Goal: Task Accomplishment & Management: Manage account settings

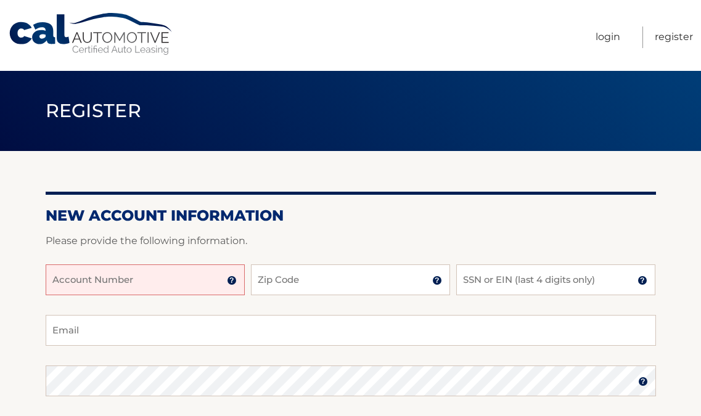
click at [154, 283] on input "Account Number" at bounding box center [145, 279] width 199 height 31
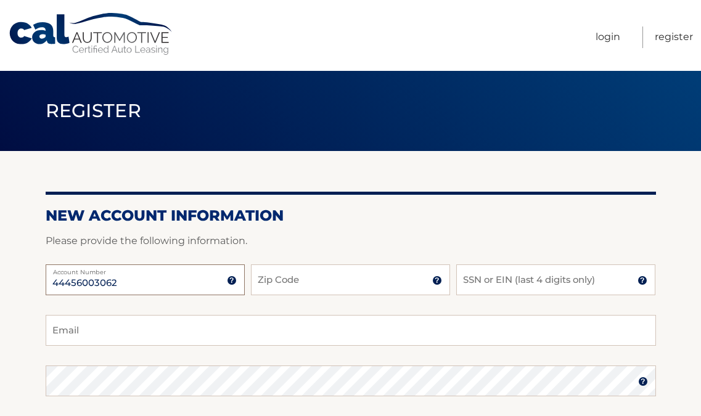
type input "44456003062"
click at [320, 280] on input "Zip Code" at bounding box center [350, 279] width 199 height 31
type input "11010"
type input "c.l.crespo@gmail.com"
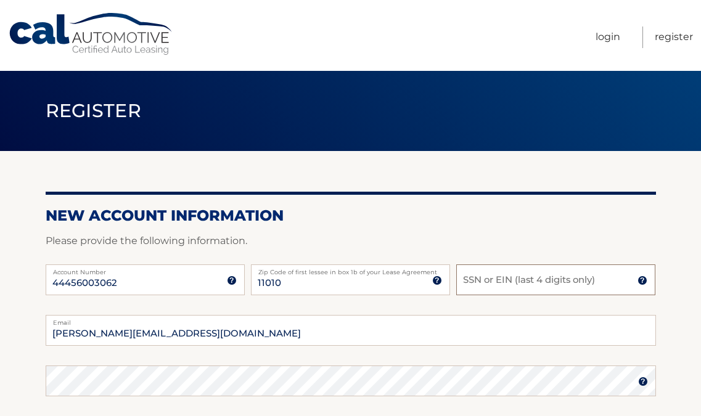
click at [498, 277] on input "SSN or EIN (last 4 digits only)" at bounding box center [555, 279] width 199 height 31
drag, startPoint x: 497, startPoint y: 285, endPoint x: 395, endPoint y: 275, distance: 102.1
click at [396, 275] on div "44456003062 Account Number 11 digit account number provided on your coupon book…" at bounding box center [351, 289] width 610 height 51
type input "0929"
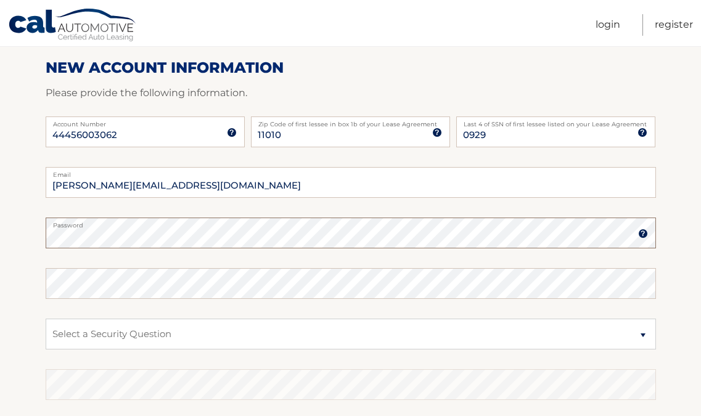
scroll to position [150, 0]
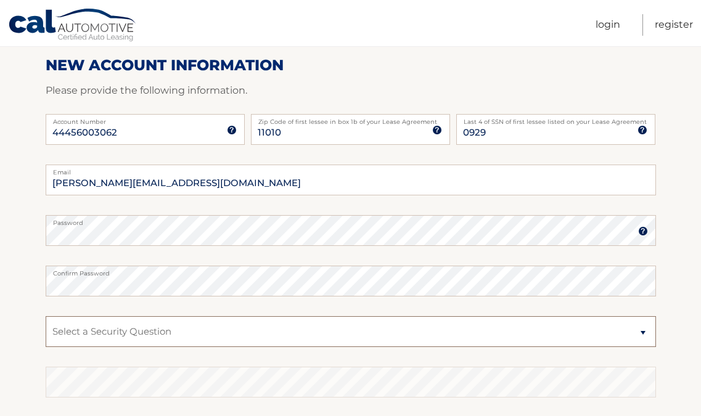
click at [116, 333] on select "Select a Security Question What was the name of your elementary school? What is…" at bounding box center [351, 331] width 610 height 31
select select "2"
click at [46, 316] on select "Select a Security Question What was the name of your elementary school? What is…" at bounding box center [351, 331] width 610 height 31
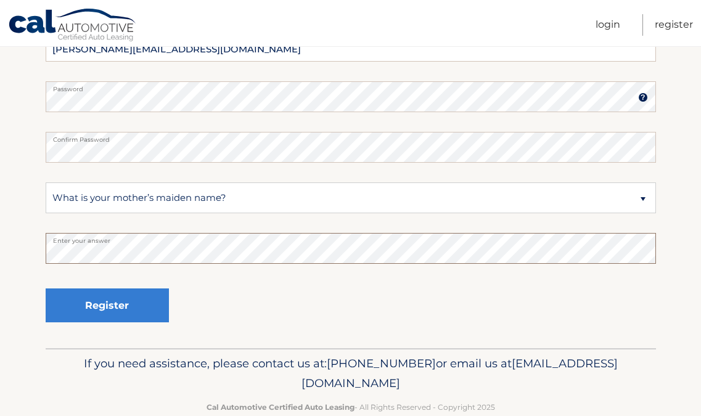
scroll to position [288, 0]
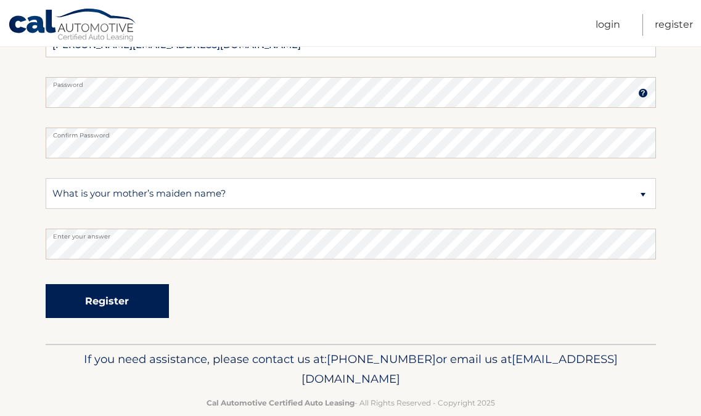
click at [119, 303] on button "Register" at bounding box center [107, 301] width 123 height 34
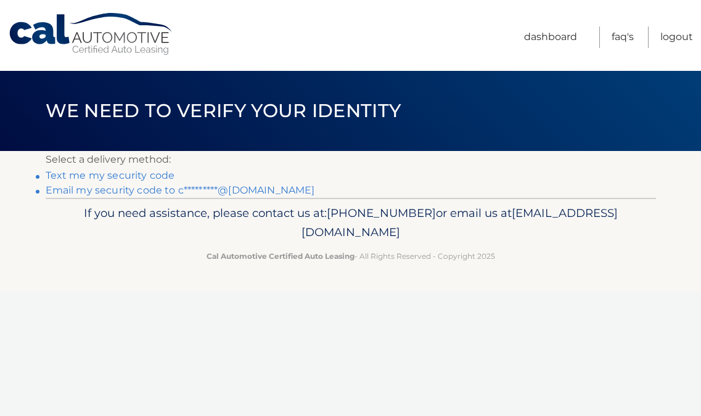
click at [140, 174] on link "Text me my security code" at bounding box center [110, 175] width 129 height 12
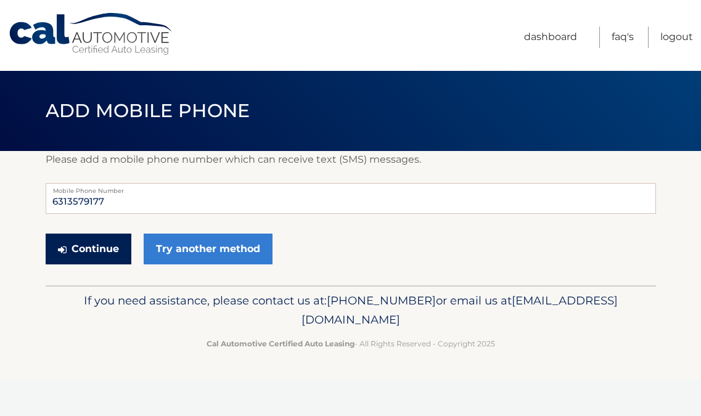
click at [99, 245] on button "Continue" at bounding box center [89, 249] width 86 height 31
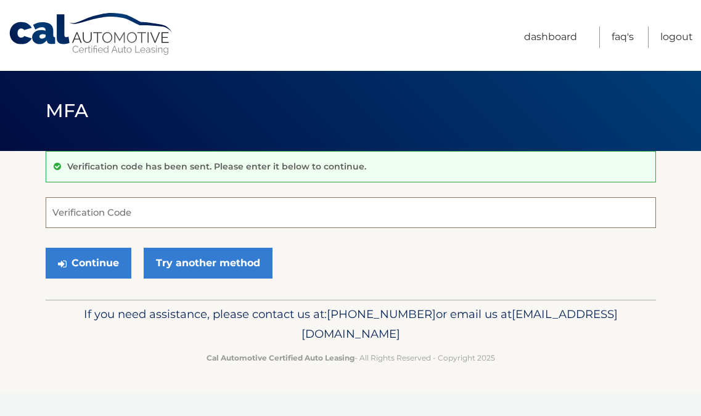
click at [112, 215] on input "Verification Code" at bounding box center [351, 212] width 610 height 31
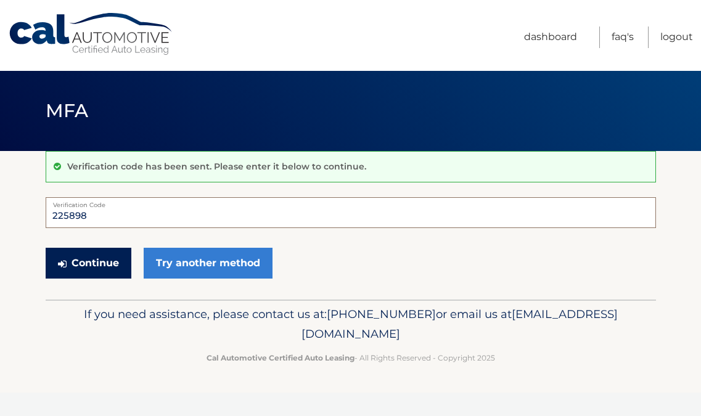
type input "225898"
click at [92, 263] on button "Continue" at bounding box center [89, 263] width 86 height 31
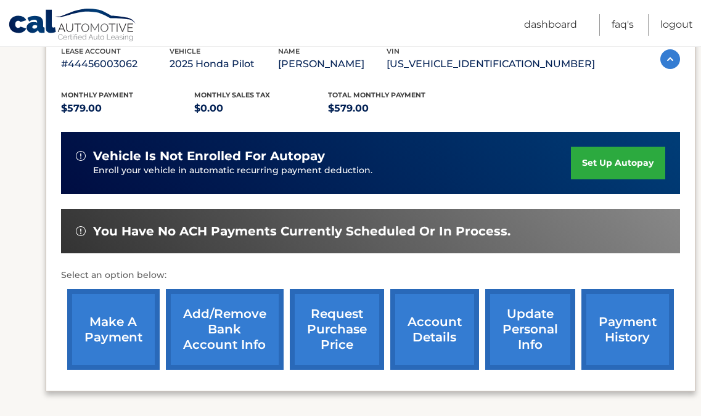
scroll to position [228, 0]
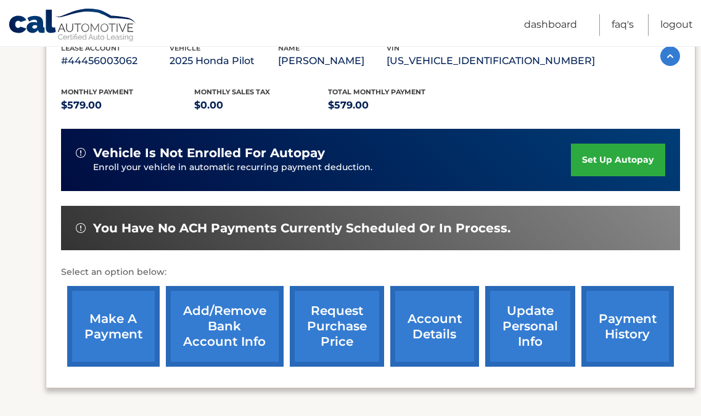
click at [631, 331] on link "payment history" at bounding box center [627, 326] width 92 height 81
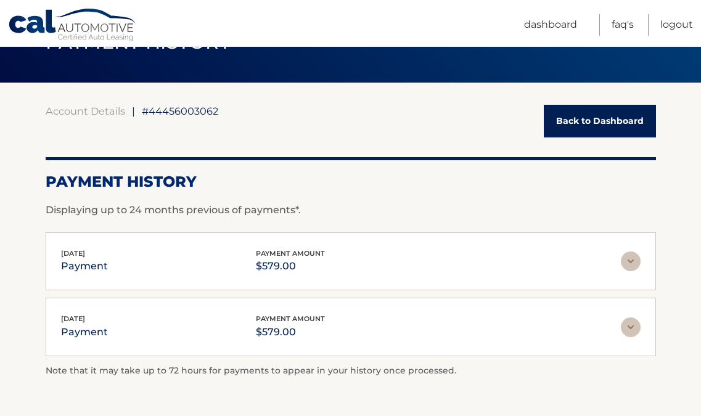
scroll to position [73, 0]
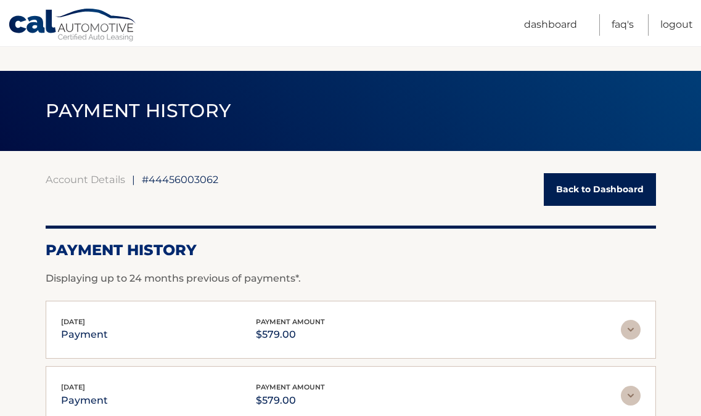
scroll to position [73, 0]
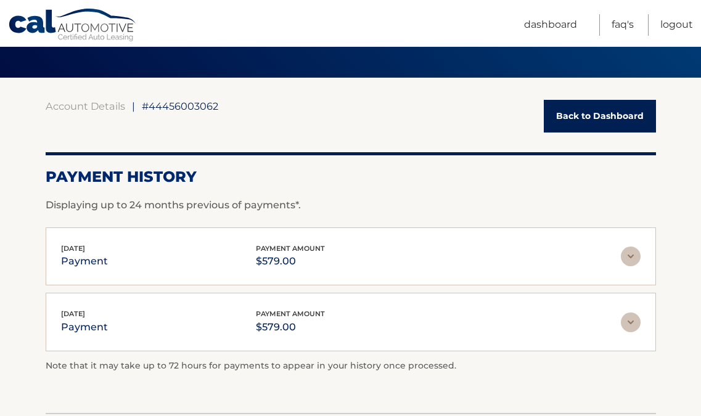
click at [570, 117] on link "Back to Dashboard" at bounding box center [599, 116] width 112 height 33
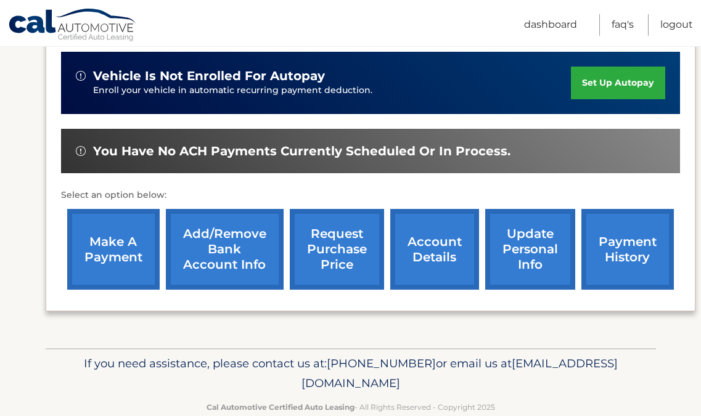
scroll to position [306, 0]
